Goal: Download file/media: Download file/media

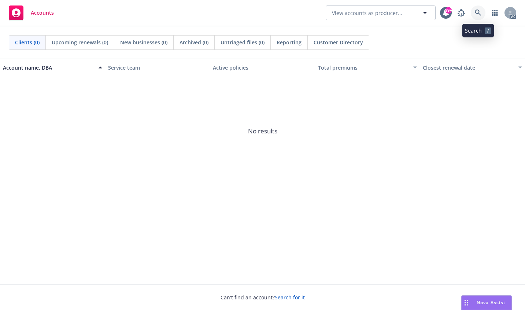
click at [479, 11] on icon at bounding box center [478, 13] width 6 height 6
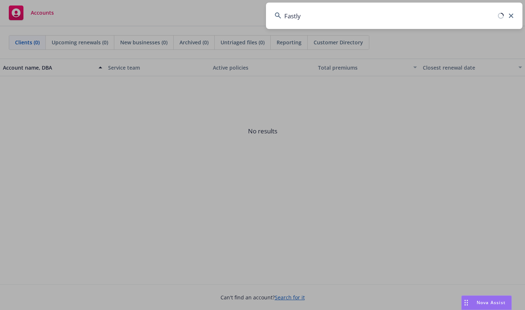
type input "Fastly"
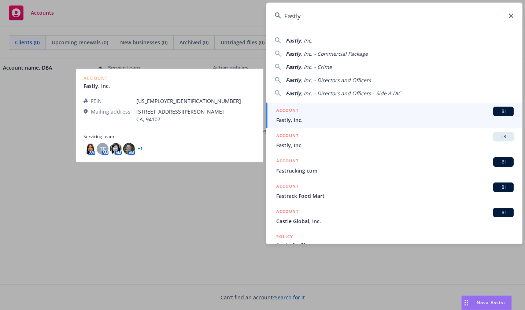
click at [293, 115] on div "ACCOUNT BI" at bounding box center [394, 112] width 237 height 10
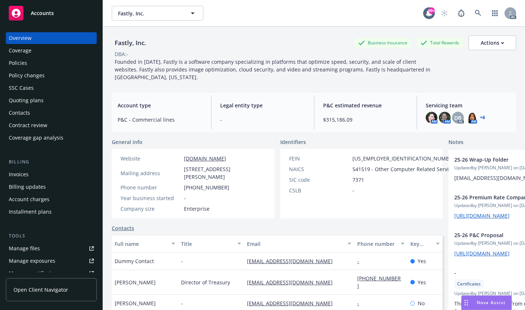
click at [21, 49] on div "Coverage" at bounding box center [20, 51] width 23 height 12
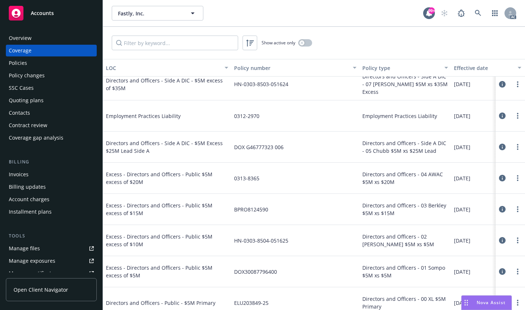
scroll to position [73, 0]
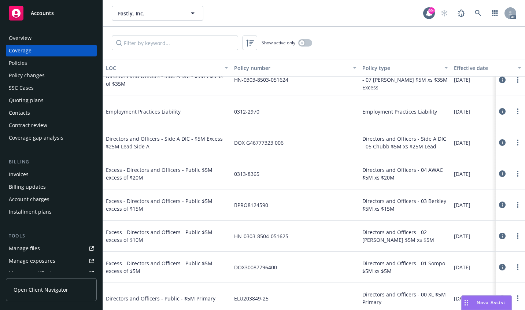
click at [23, 61] on div "Policies" at bounding box center [18, 63] width 18 height 12
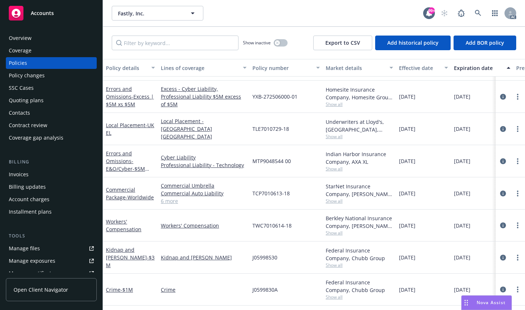
scroll to position [330, 0]
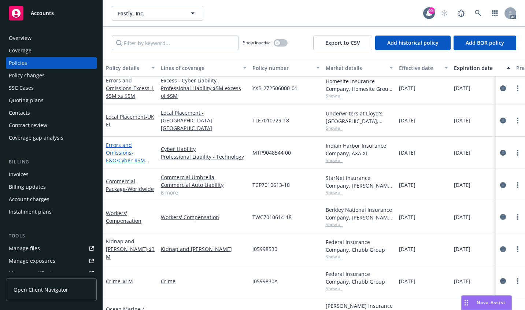
click at [114, 155] on link "Errors and Omissions - E&O/Cyber-$5M Primary" at bounding box center [125, 156] width 39 height 30
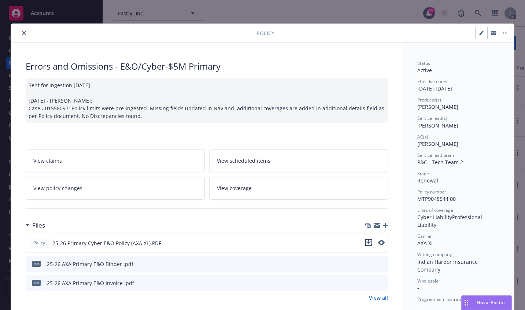
click at [365, 244] on icon "download file" at bounding box center [368, 243] width 6 height 6
click at [22, 31] on icon "close" at bounding box center [24, 33] width 4 height 4
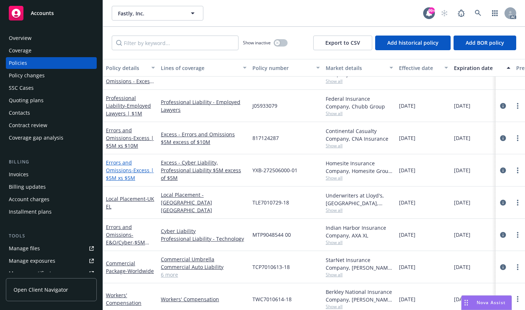
scroll to position [220, 0]
